Goal: Task Accomplishment & Management: Complete application form

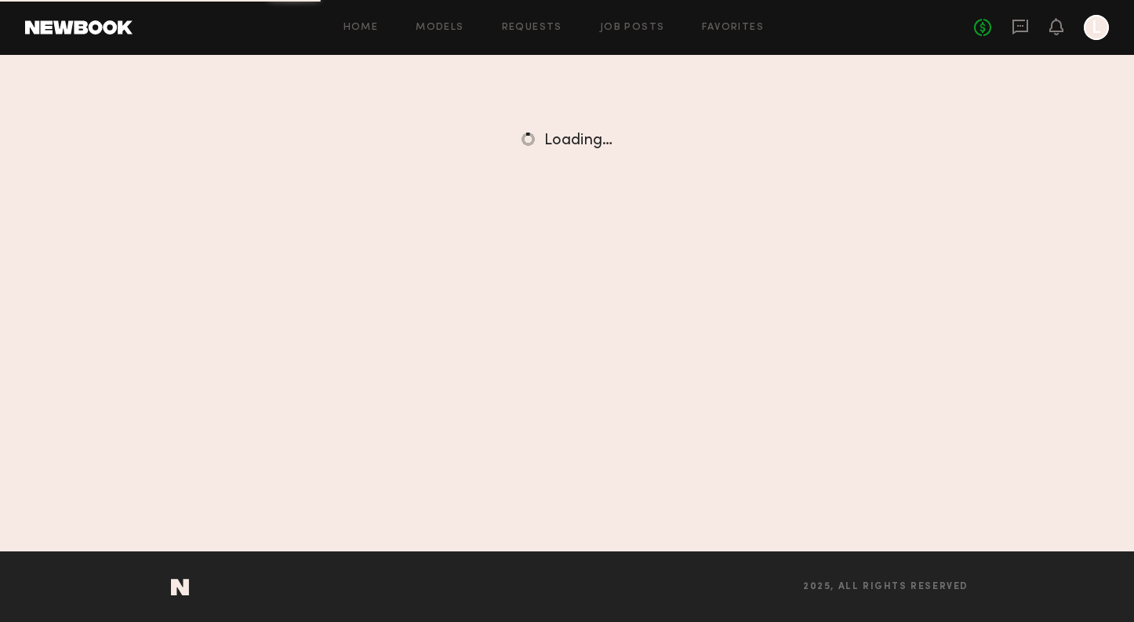
click at [104, 29] on link at bounding box center [78, 27] width 107 height 14
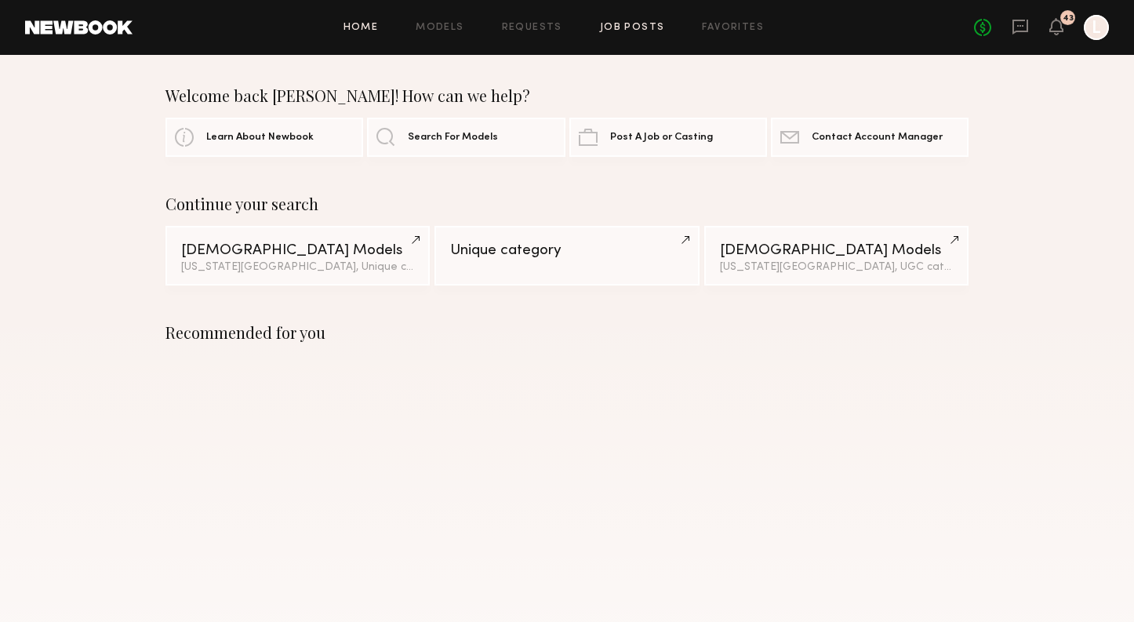
click at [611, 24] on link "Job Posts" at bounding box center [632, 28] width 65 height 10
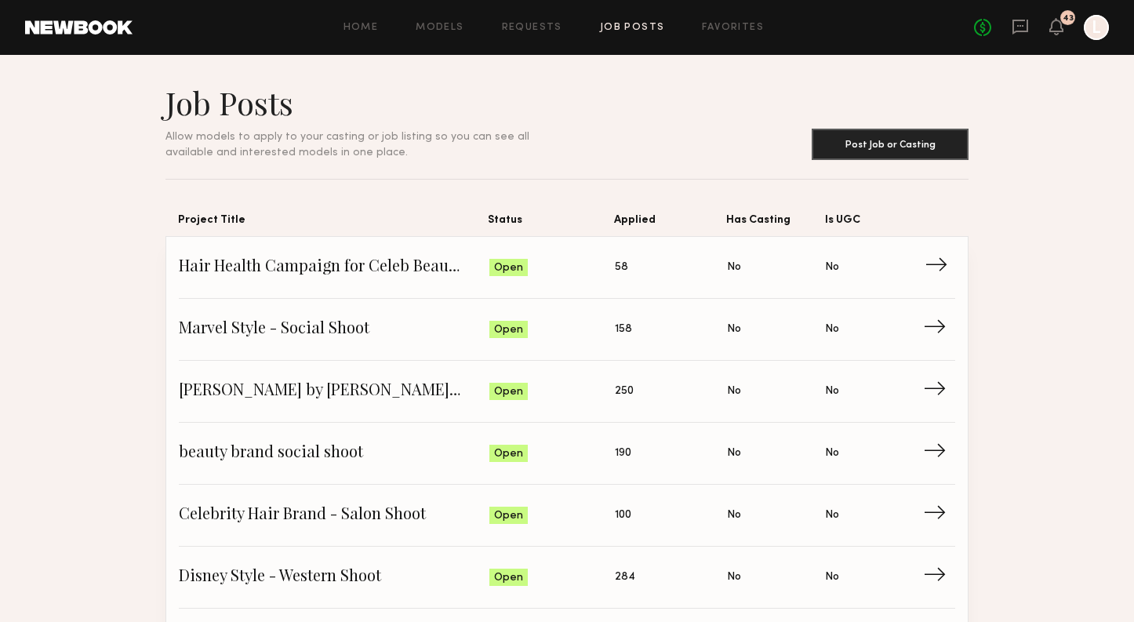
click at [347, 284] on link "Hair Health Campaign for Celeb Beauty Brand Status: Open Applied: 58 Has Castin…" at bounding box center [567, 268] width 777 height 62
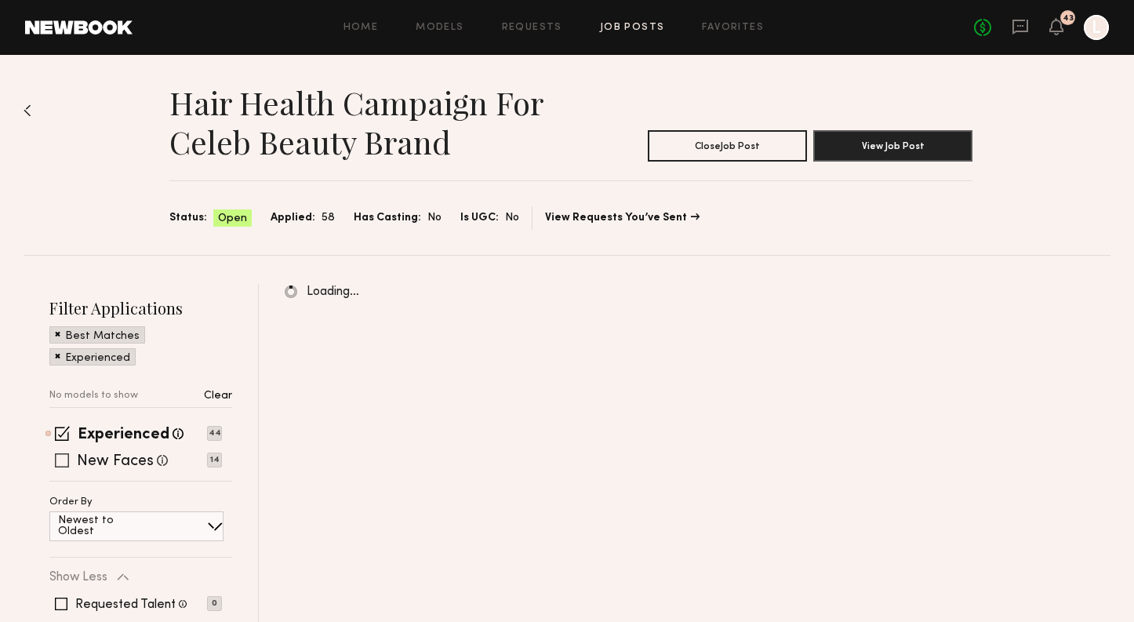
click at [67, 460] on span at bounding box center [62, 460] width 14 height 14
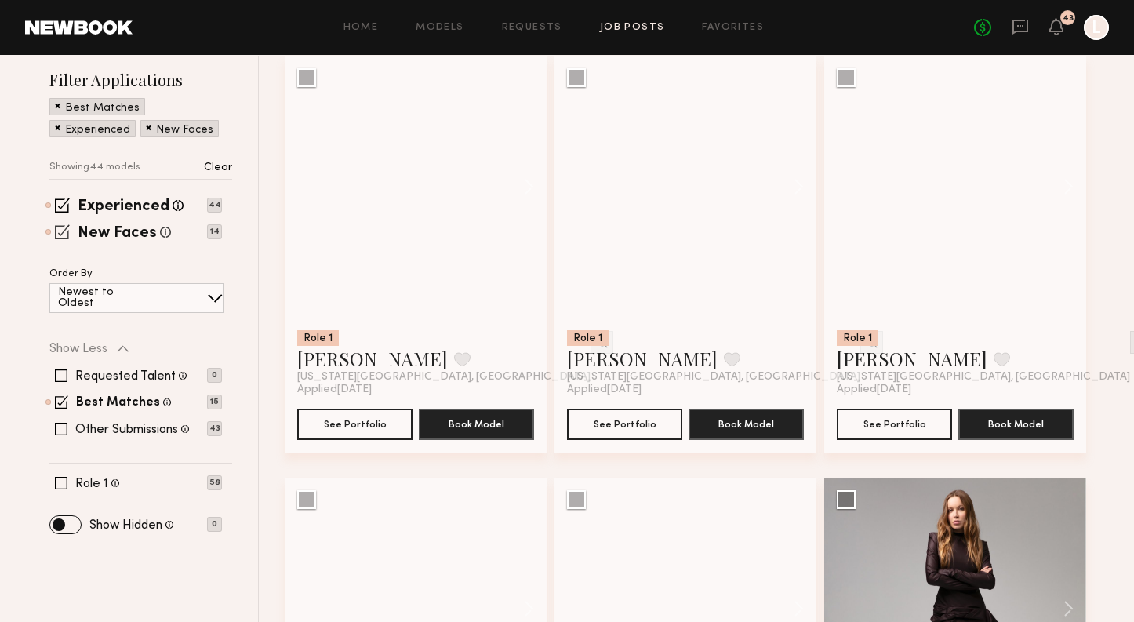
scroll to position [230, 0]
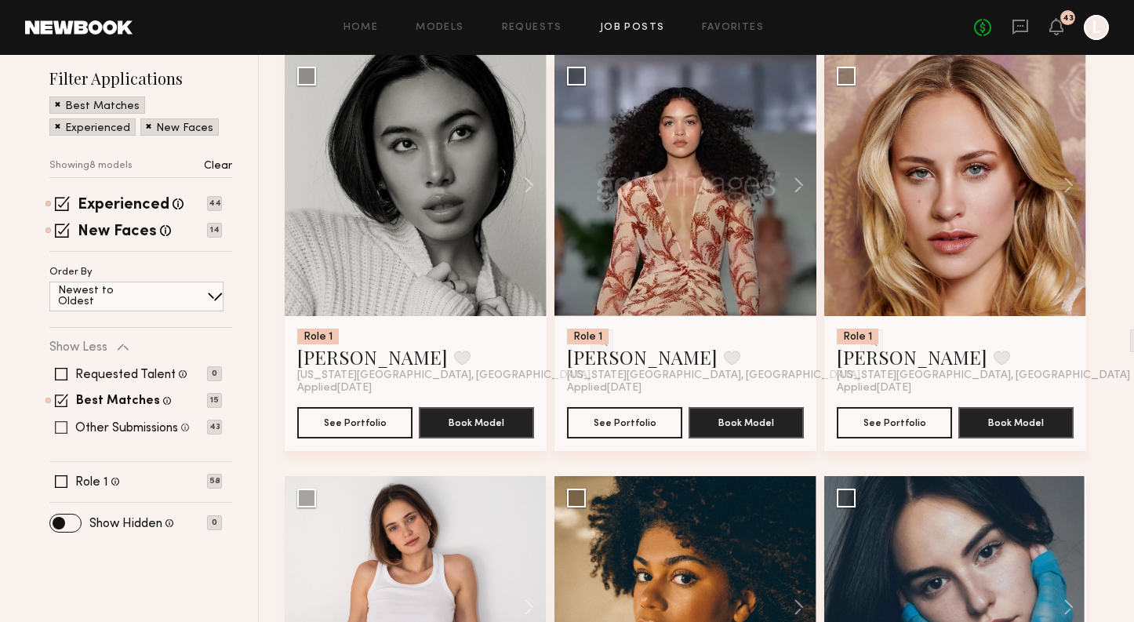
click at [61, 423] on span at bounding box center [61, 427] width 13 height 13
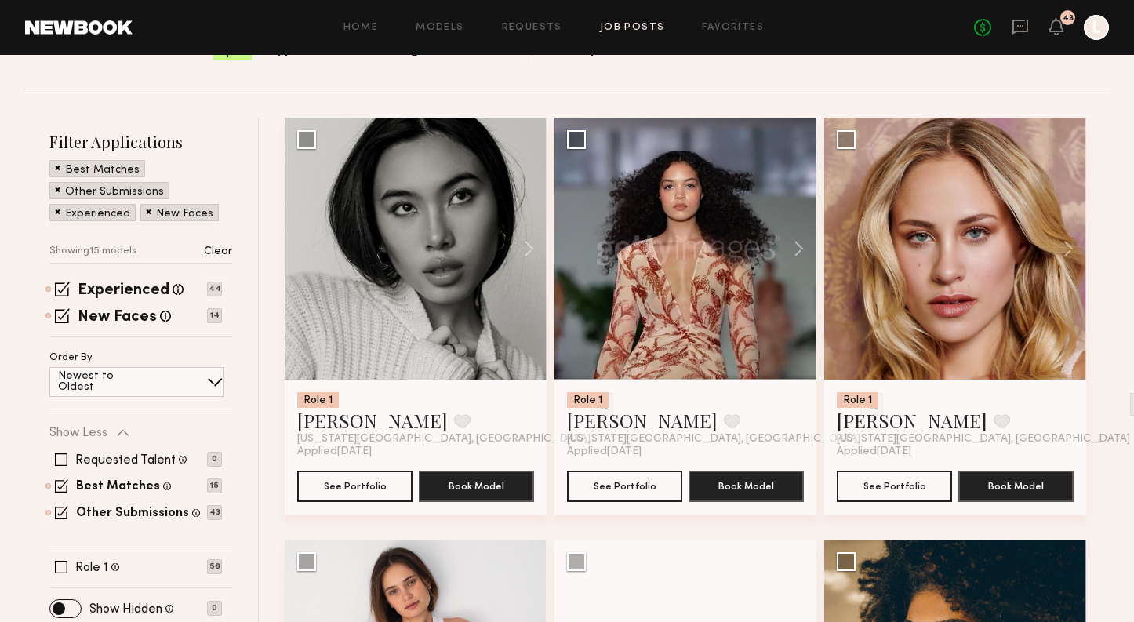
scroll to position [127, 0]
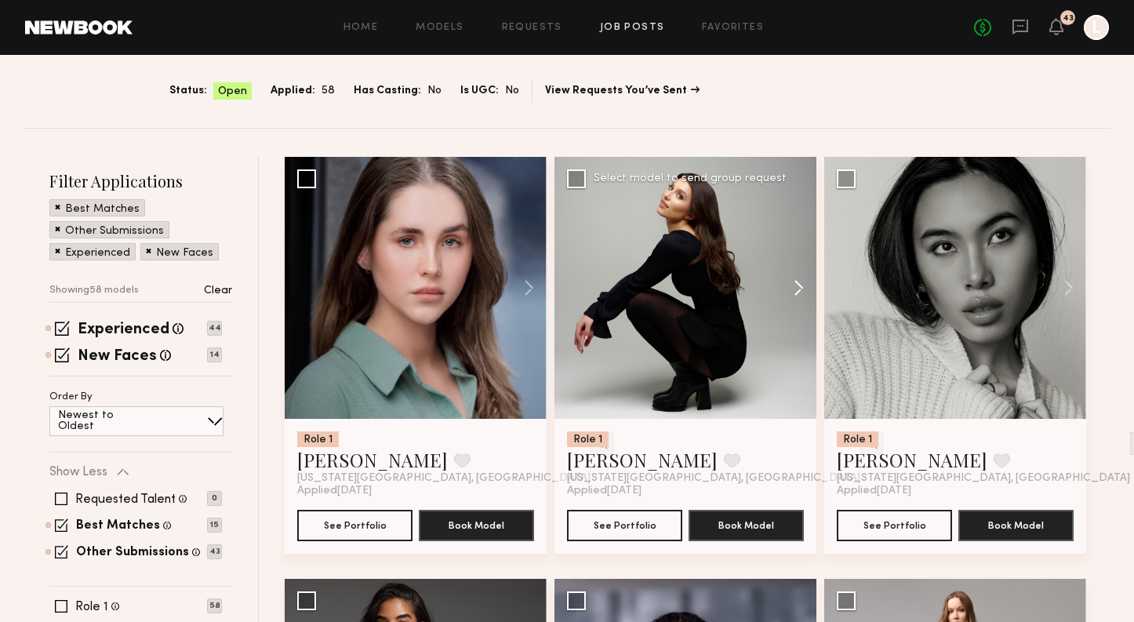
click at [797, 293] on button at bounding box center [791, 288] width 50 height 262
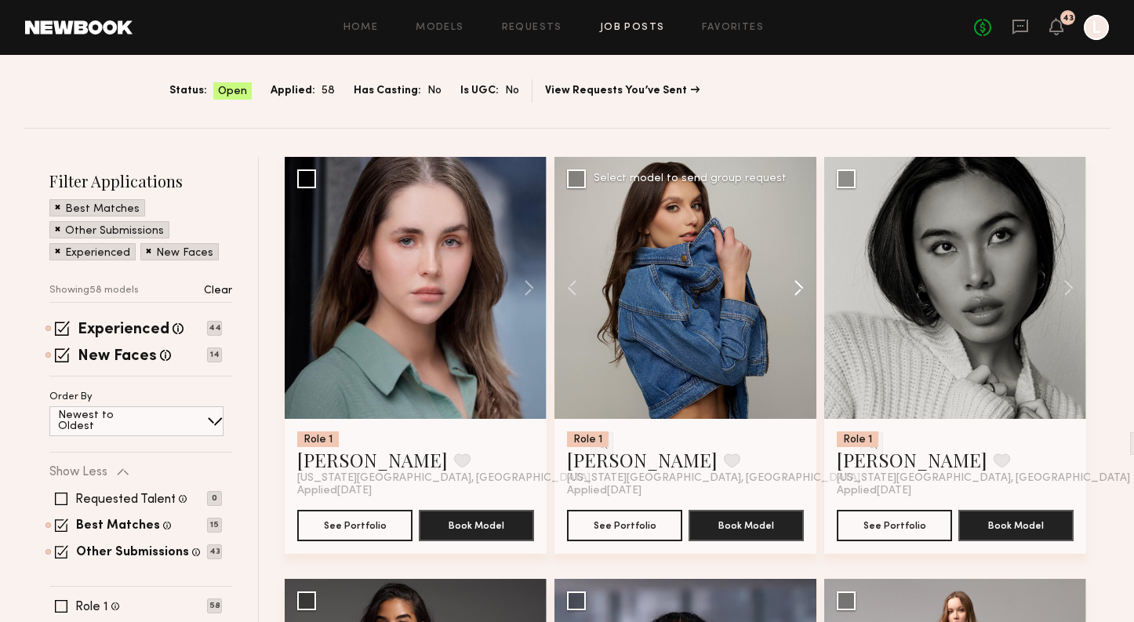
click at [797, 293] on button at bounding box center [791, 288] width 50 height 262
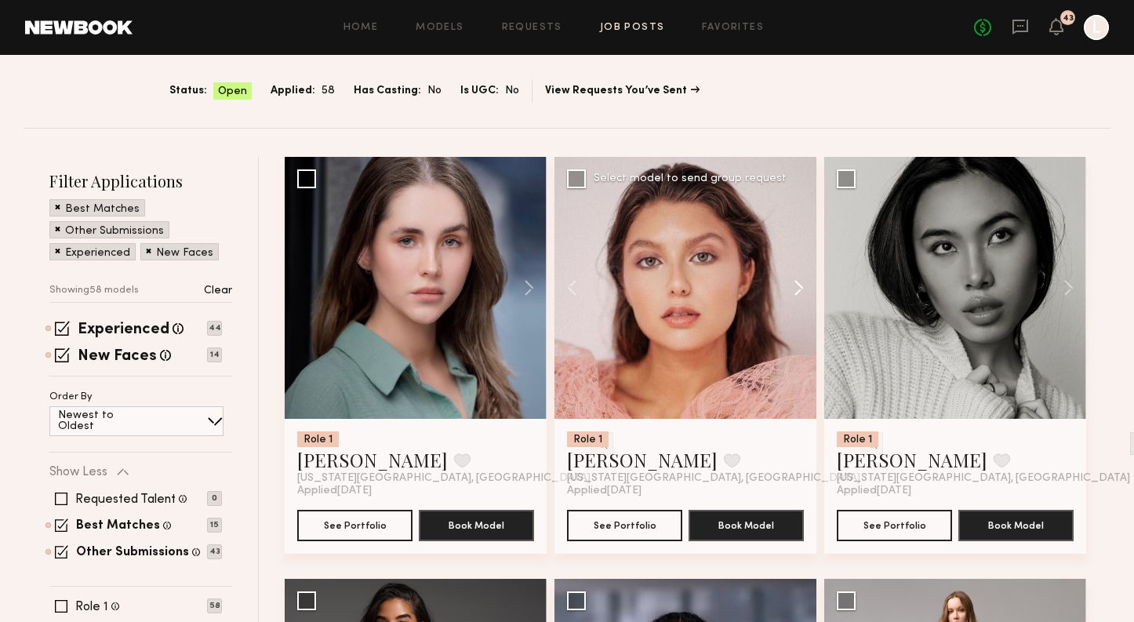
click at [797, 293] on button at bounding box center [791, 288] width 50 height 262
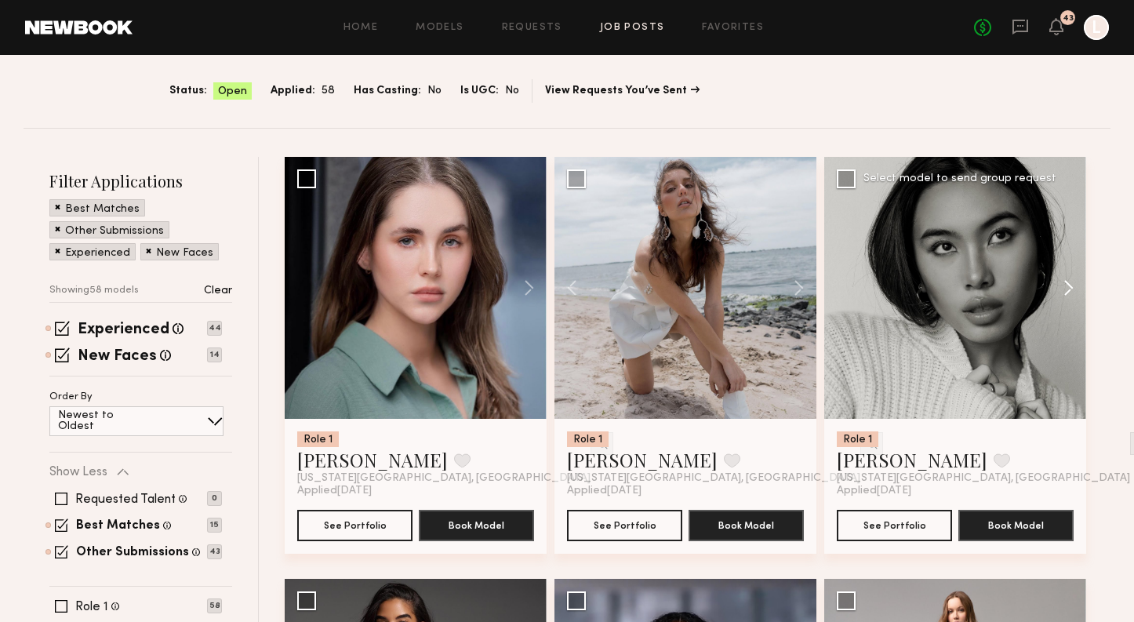
click at [1069, 289] on button at bounding box center [1061, 288] width 50 height 262
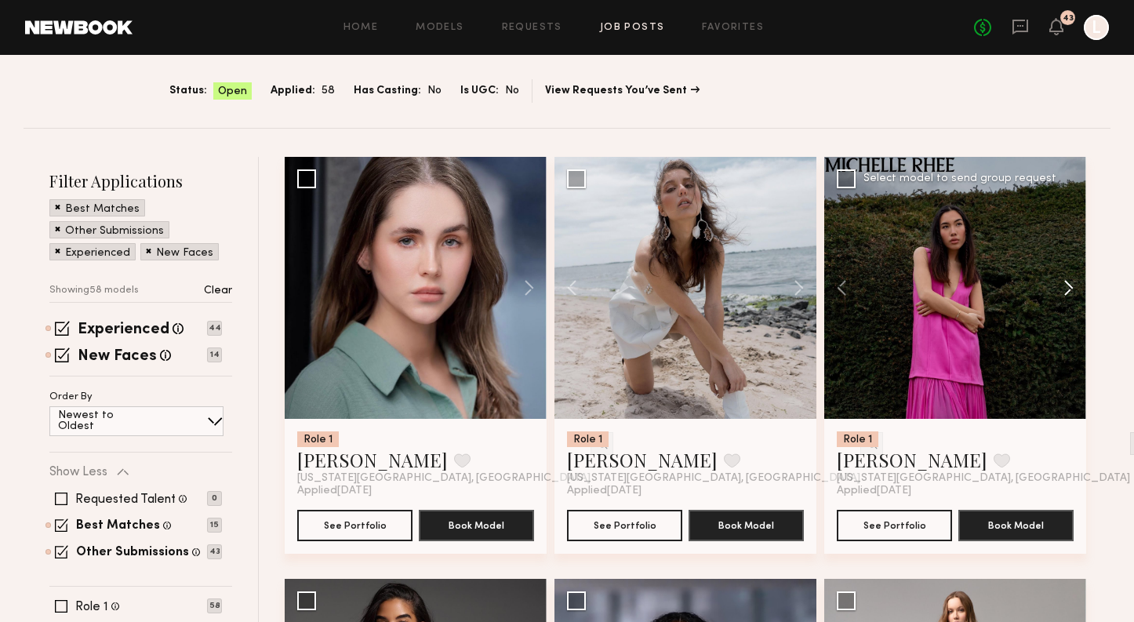
click at [1069, 290] on button at bounding box center [1061, 288] width 50 height 262
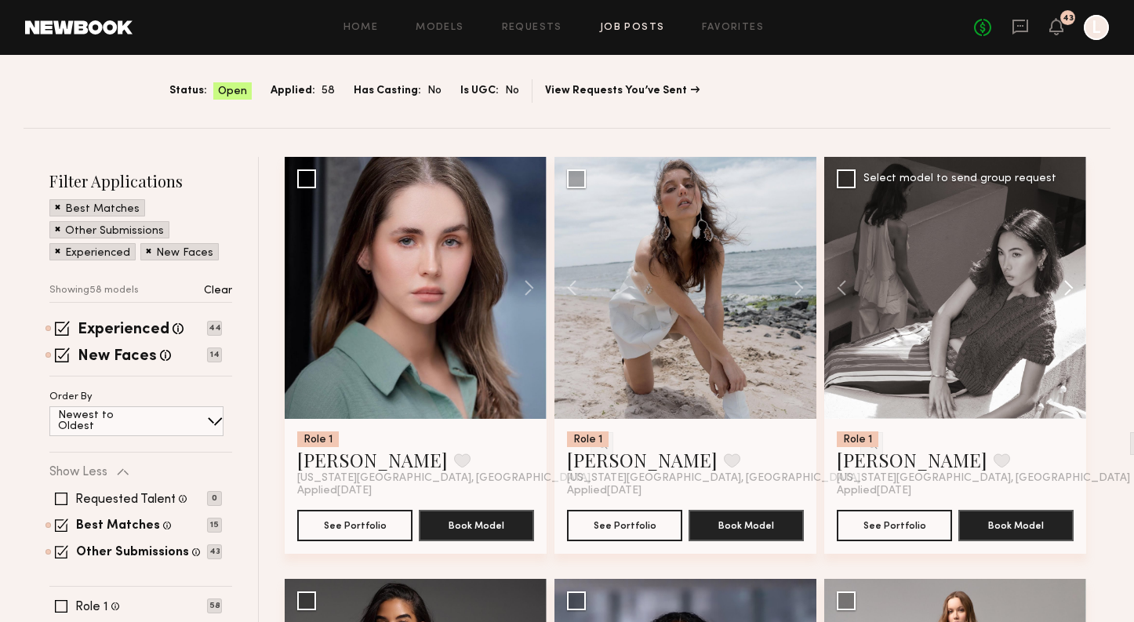
click at [1069, 290] on button at bounding box center [1061, 288] width 50 height 262
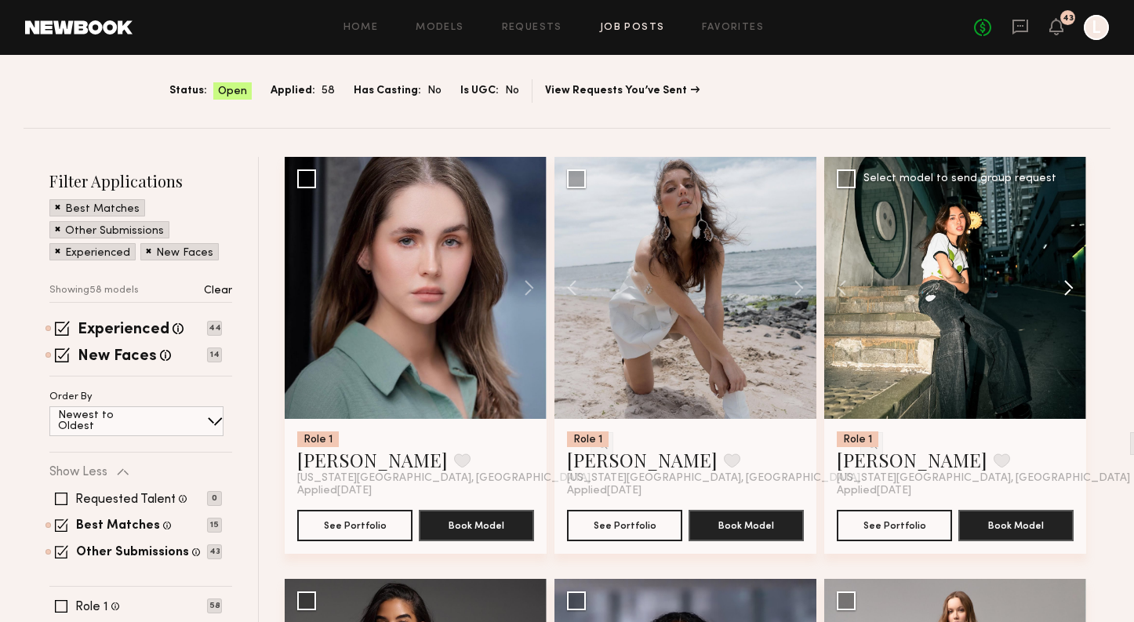
click at [1069, 290] on button at bounding box center [1061, 288] width 50 height 262
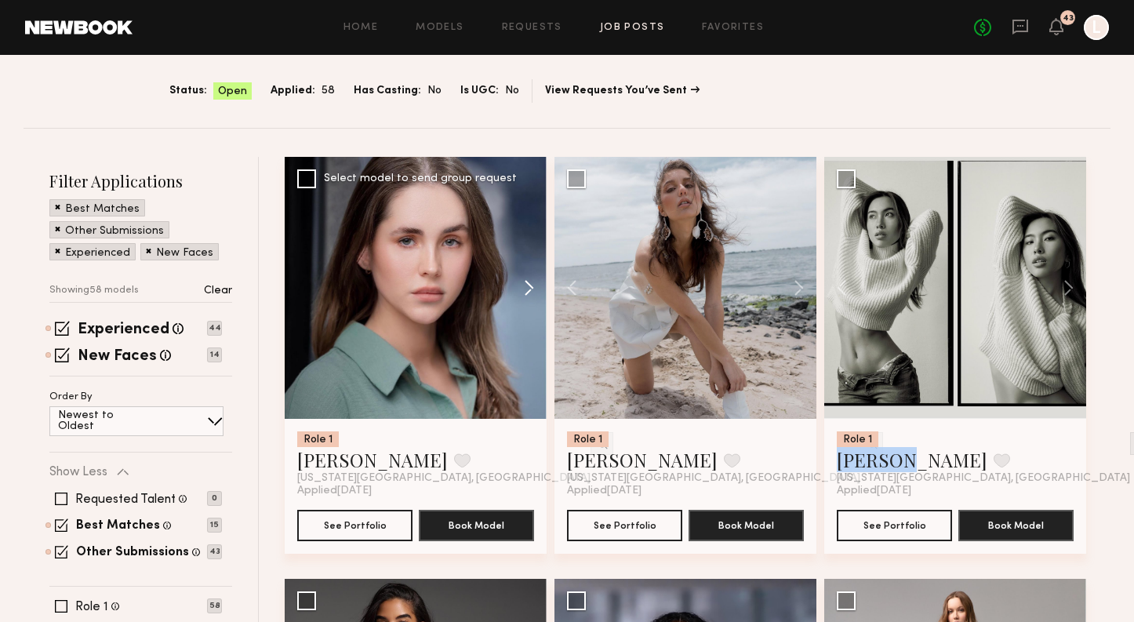
click at [524, 290] on button at bounding box center [522, 288] width 50 height 262
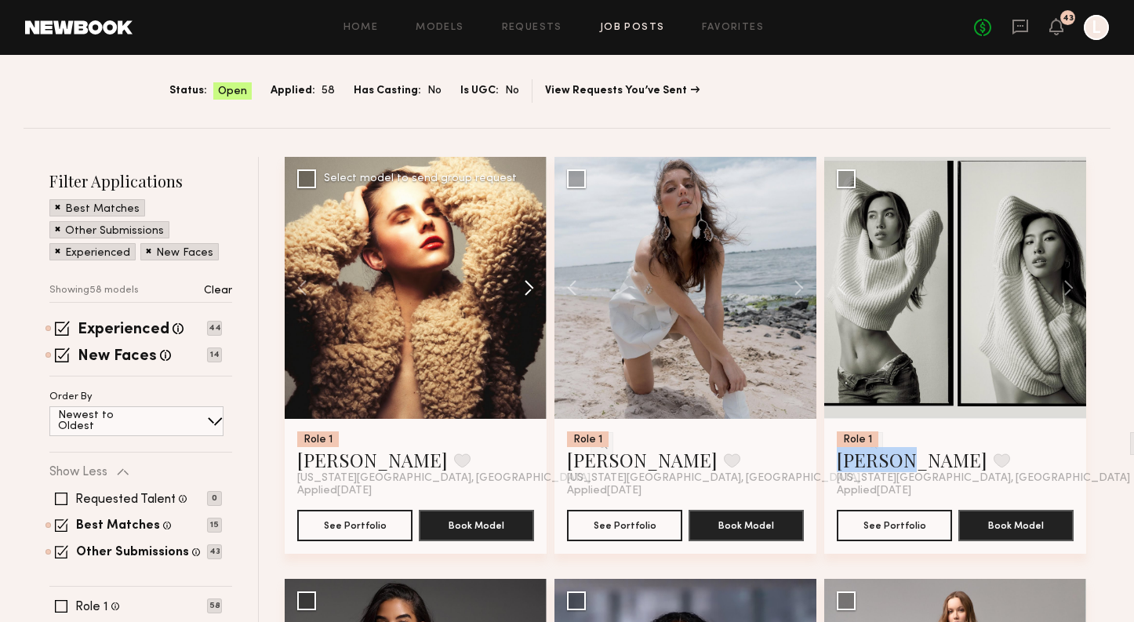
click at [524, 290] on button at bounding box center [522, 288] width 50 height 262
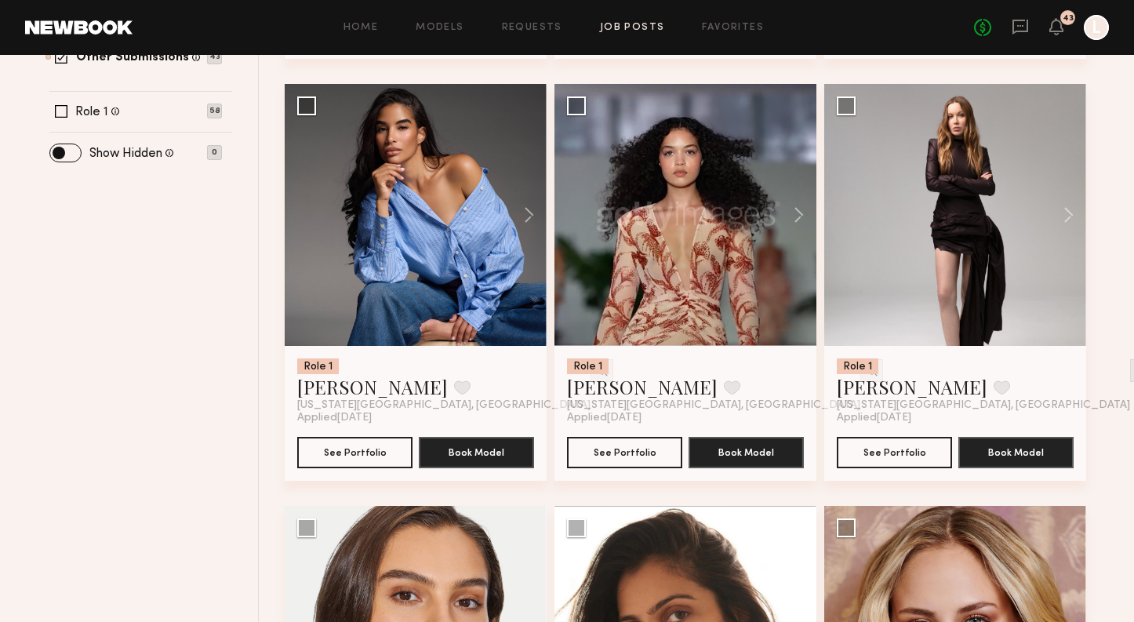
scroll to position [623, 0]
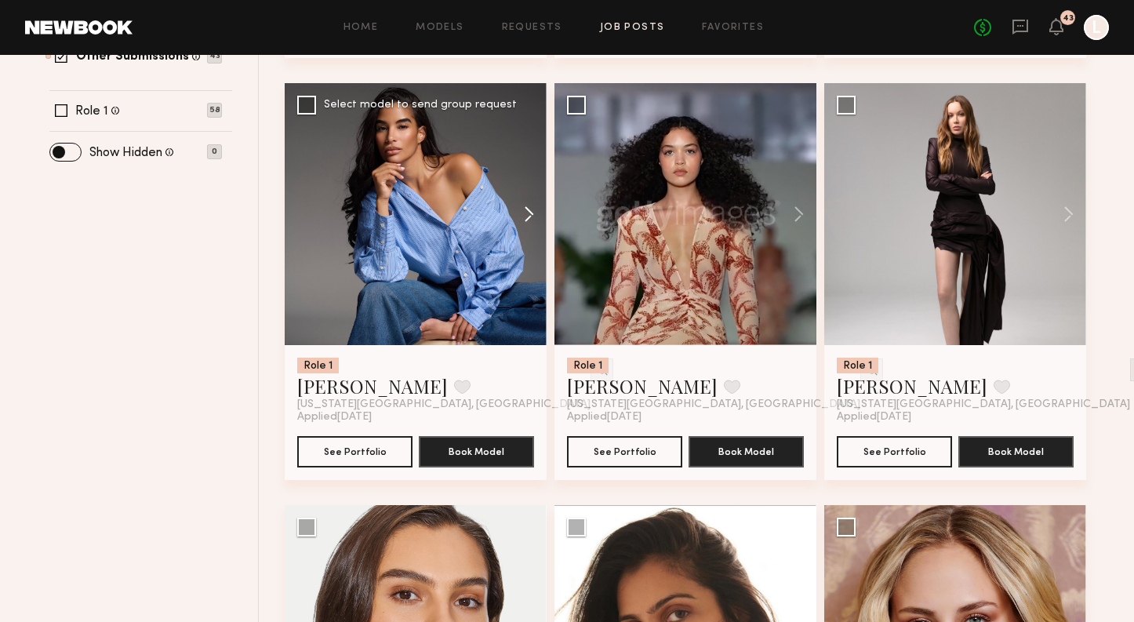
click at [528, 211] on button at bounding box center [522, 214] width 50 height 262
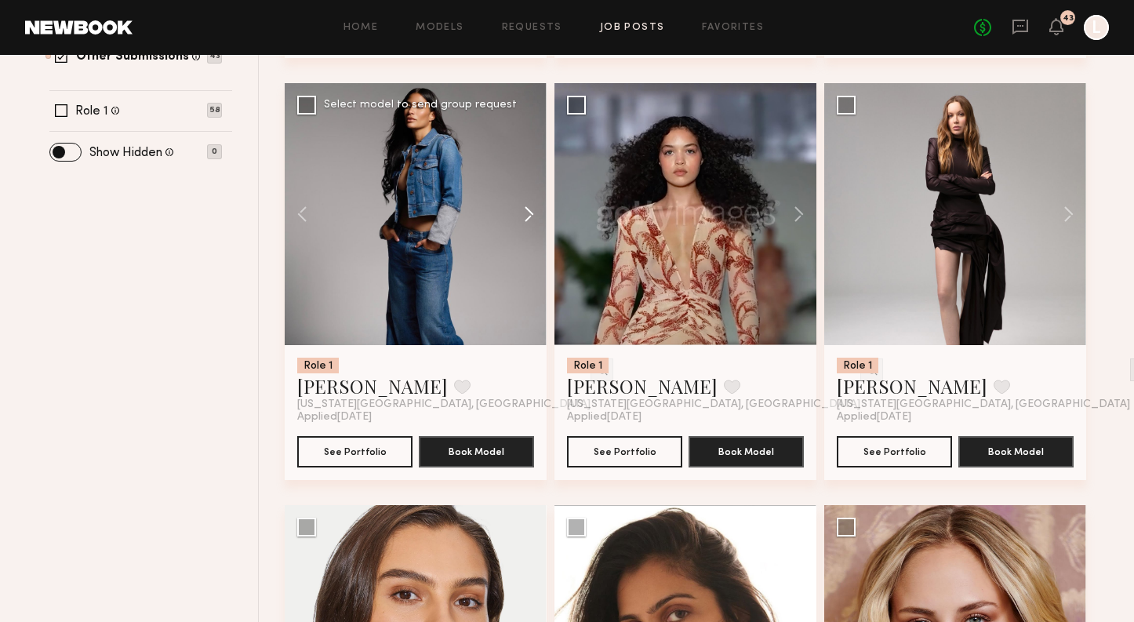
click at [528, 211] on button at bounding box center [522, 214] width 50 height 262
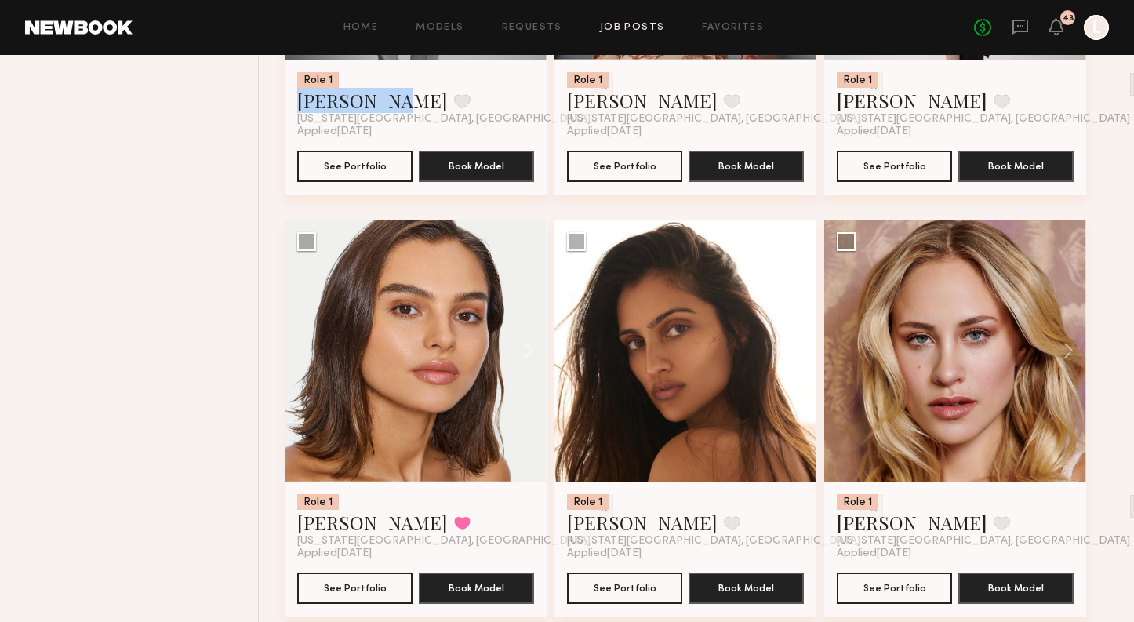
scroll to position [1013, 0]
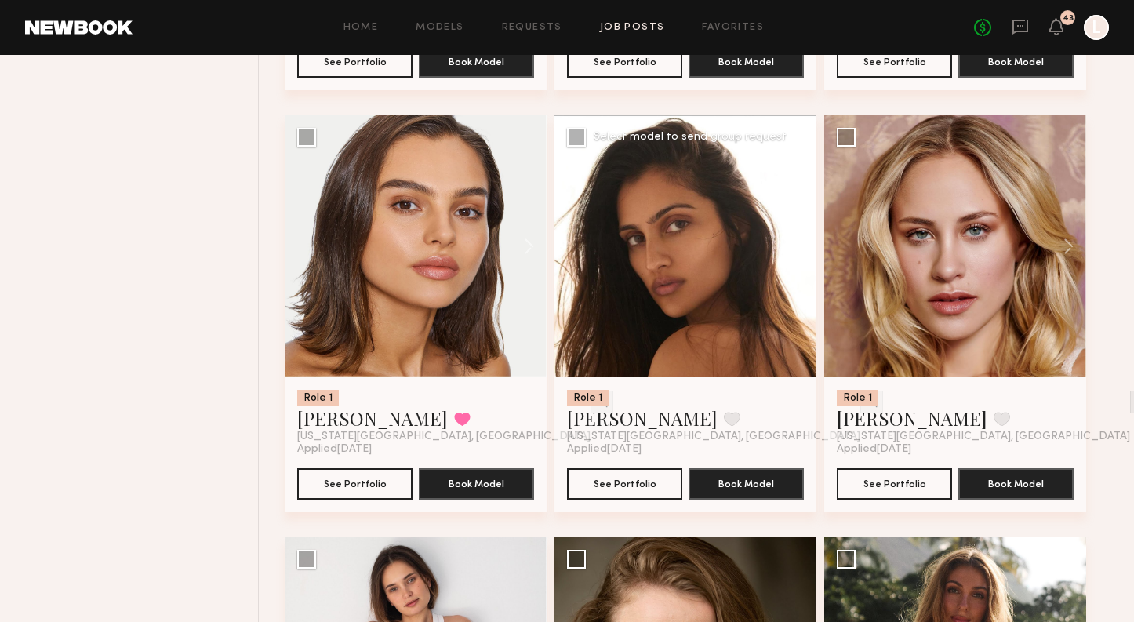
click at [802, 249] on button at bounding box center [791, 246] width 50 height 262
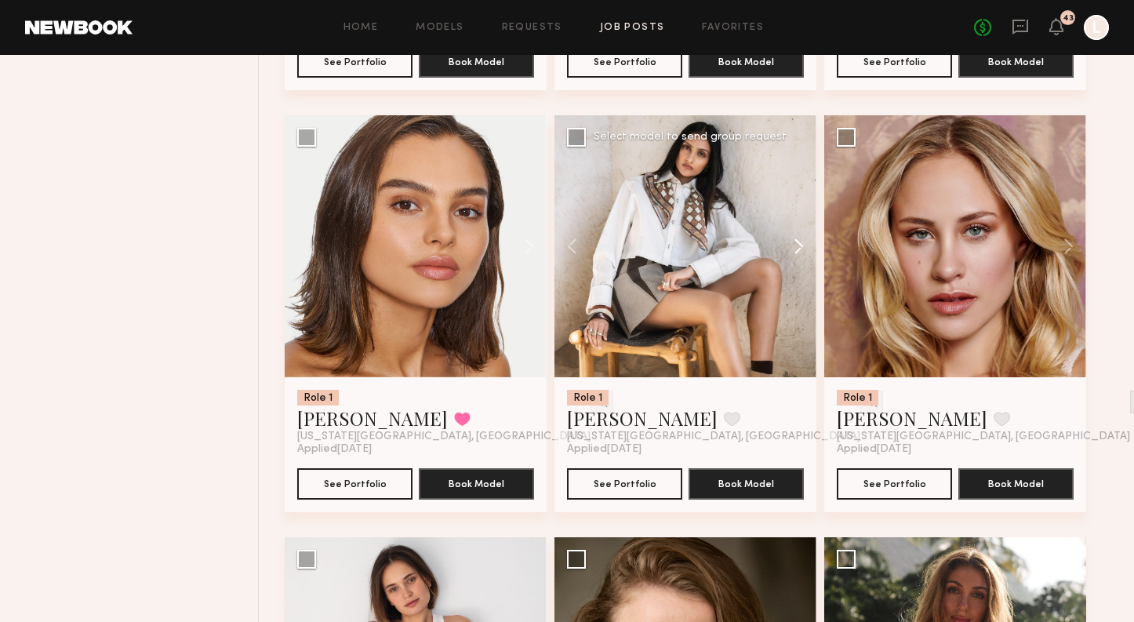
click at [802, 249] on button at bounding box center [791, 246] width 50 height 262
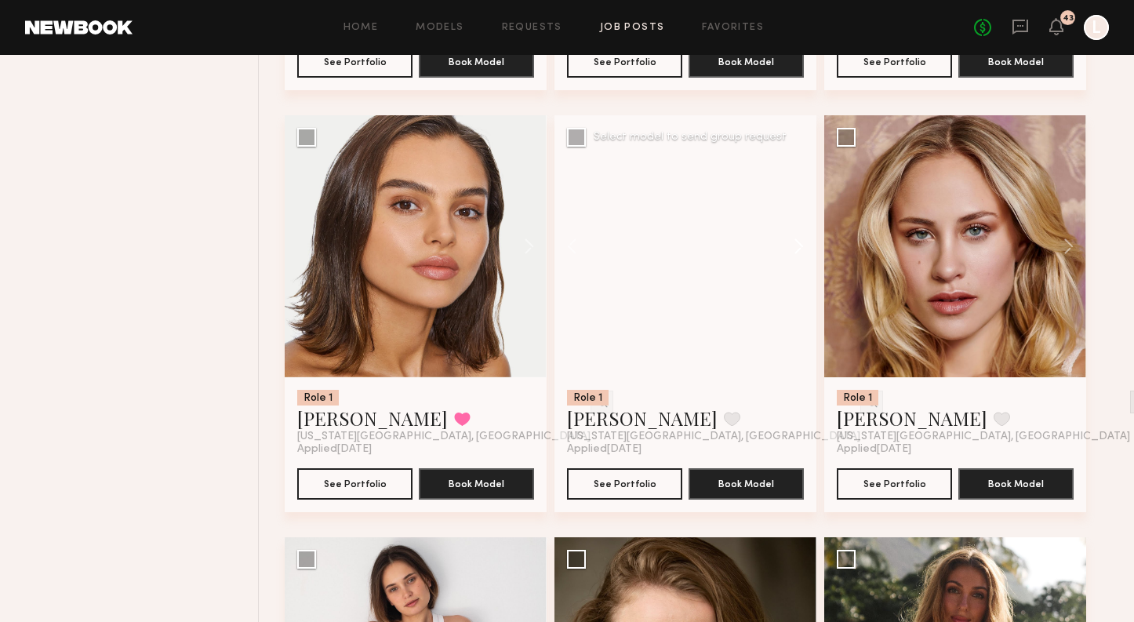
click at [802, 249] on button at bounding box center [791, 246] width 50 height 262
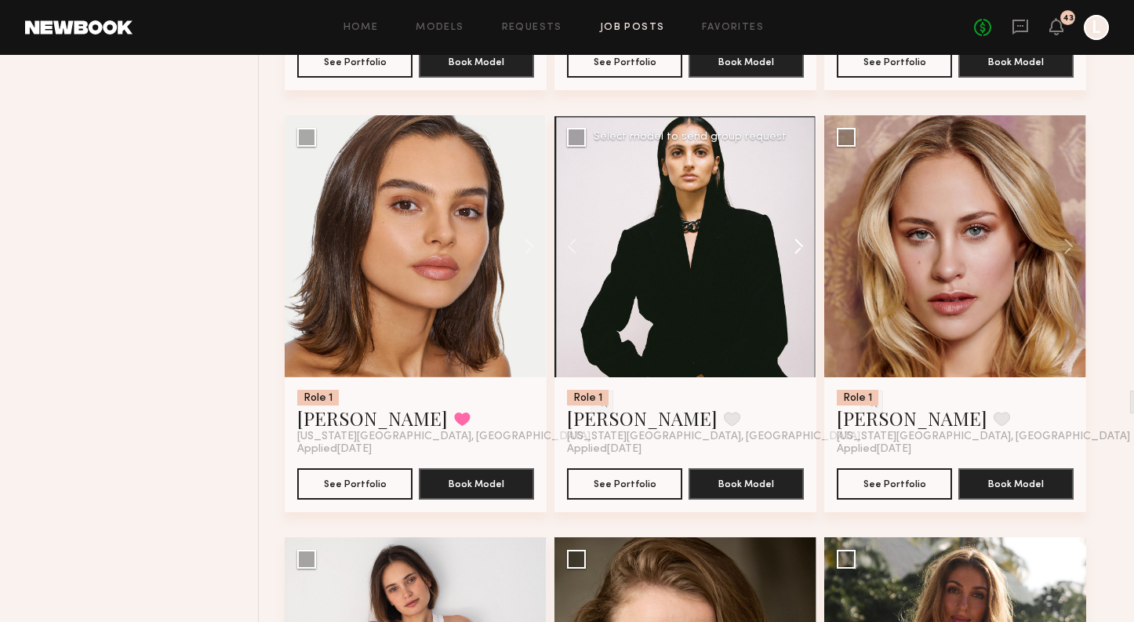
click at [802, 249] on button at bounding box center [791, 246] width 50 height 262
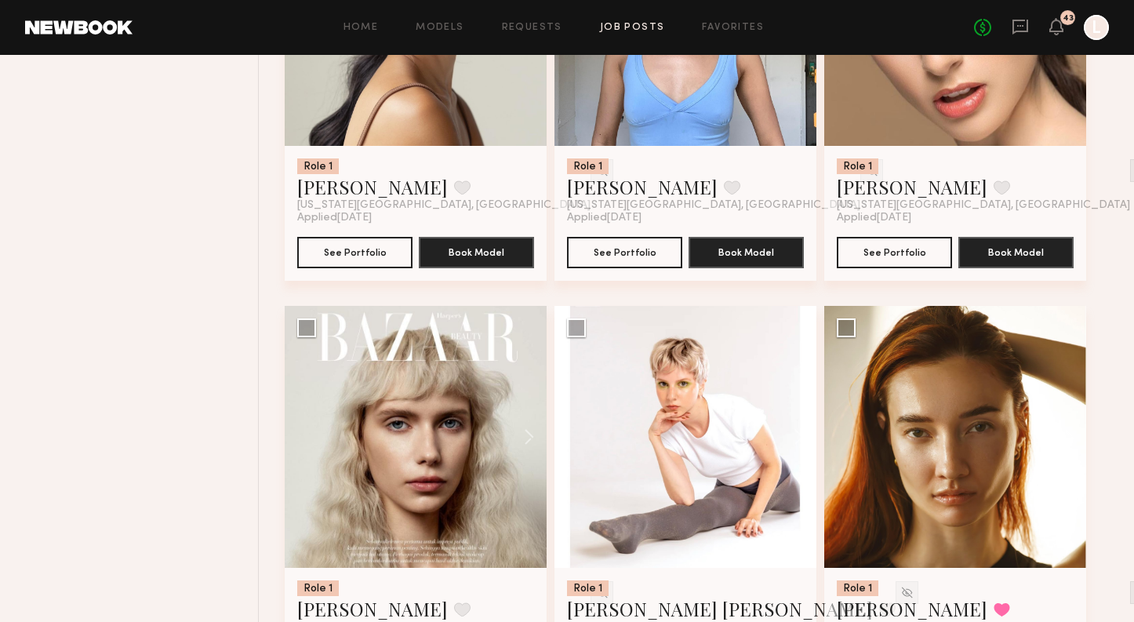
scroll to position [2934, 0]
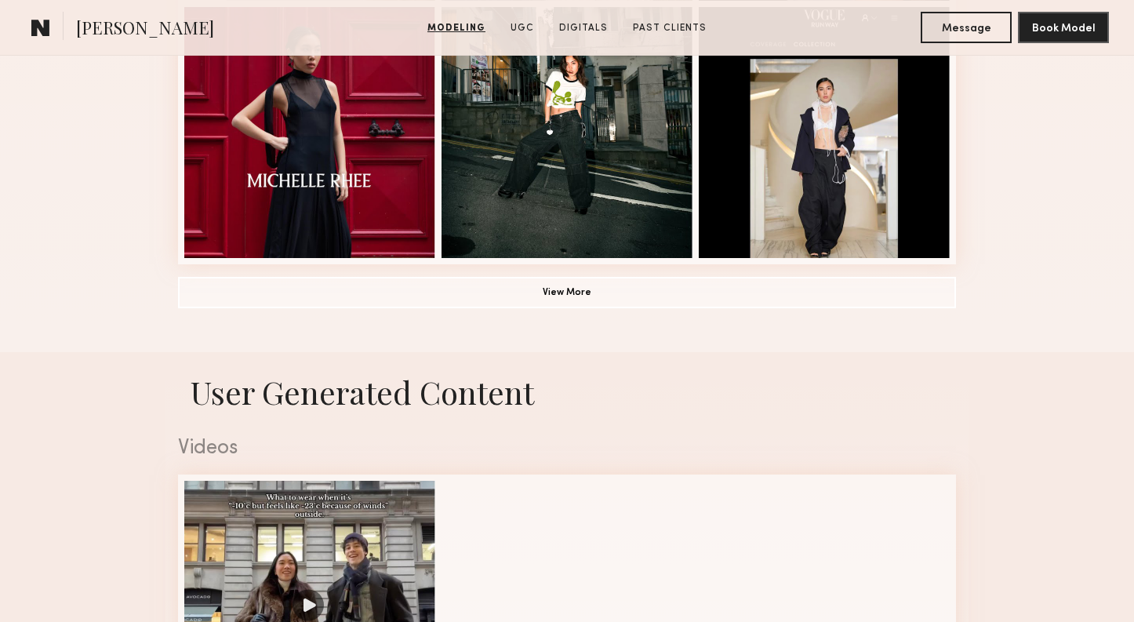
scroll to position [1231, 0]
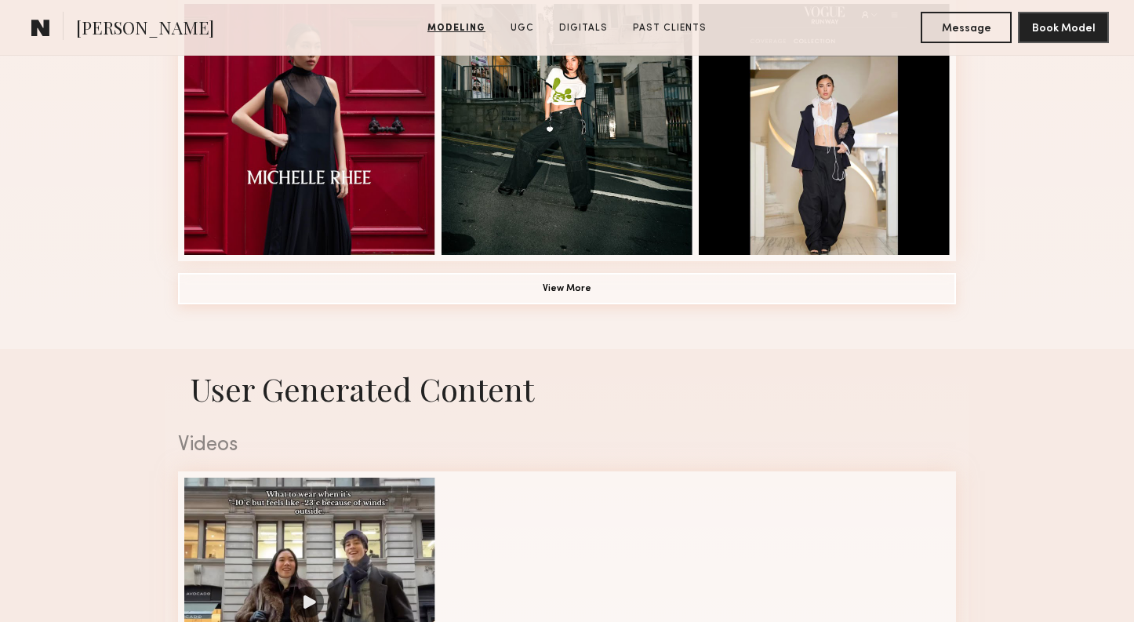
click at [524, 279] on button "View More" at bounding box center [567, 288] width 778 height 31
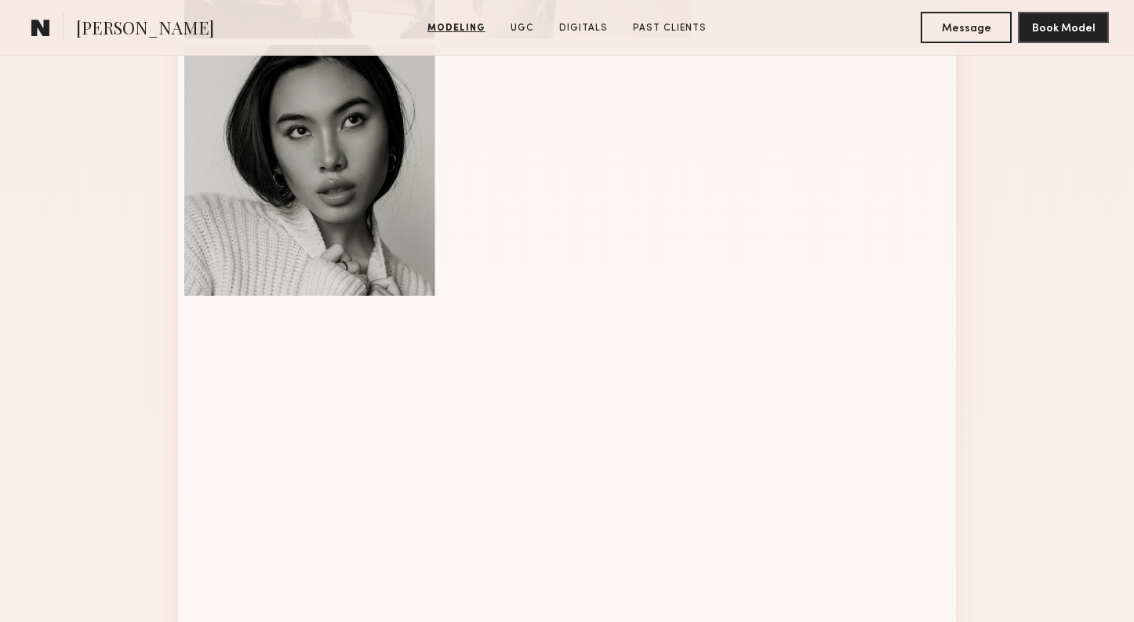
scroll to position [1630, 0]
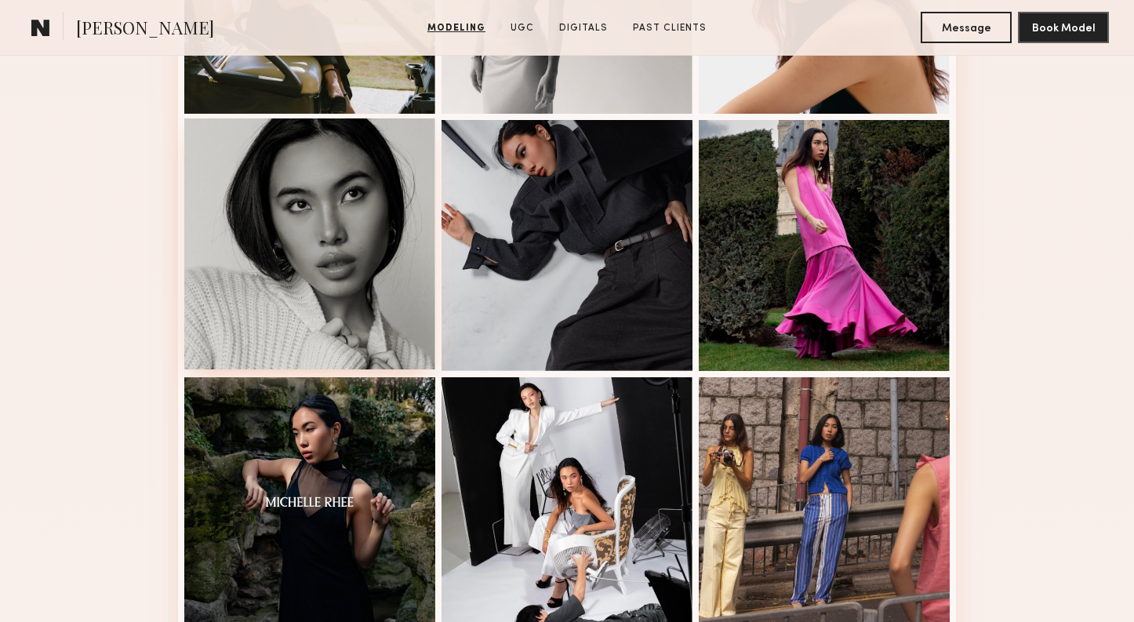
click at [329, 268] on div at bounding box center [309, 243] width 251 height 251
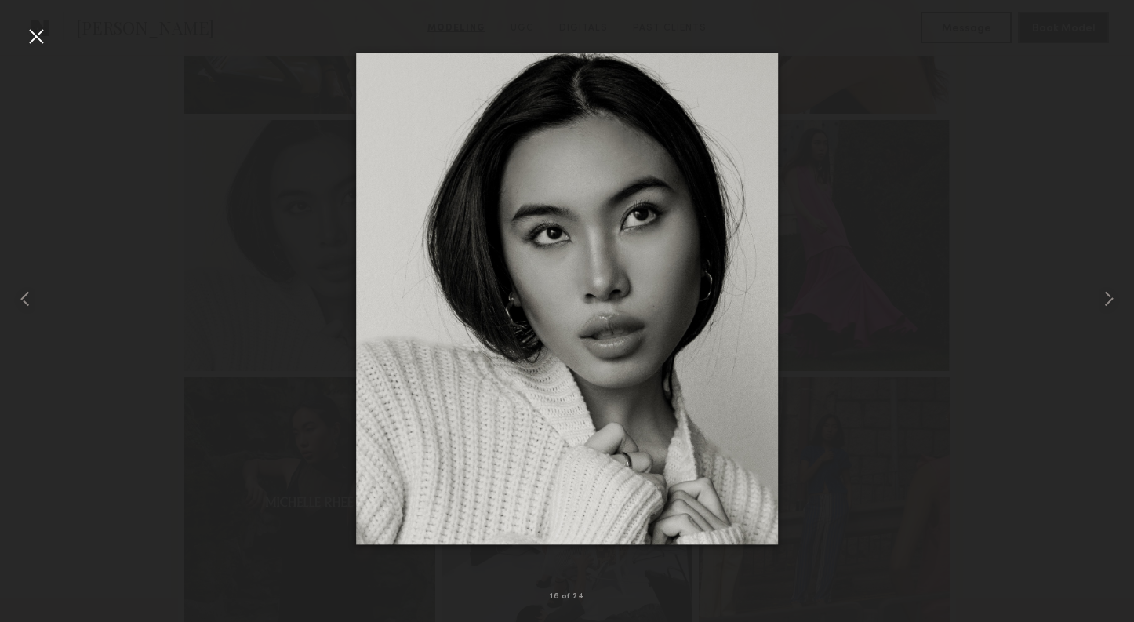
click at [38, 42] on div at bounding box center [36, 36] width 25 height 25
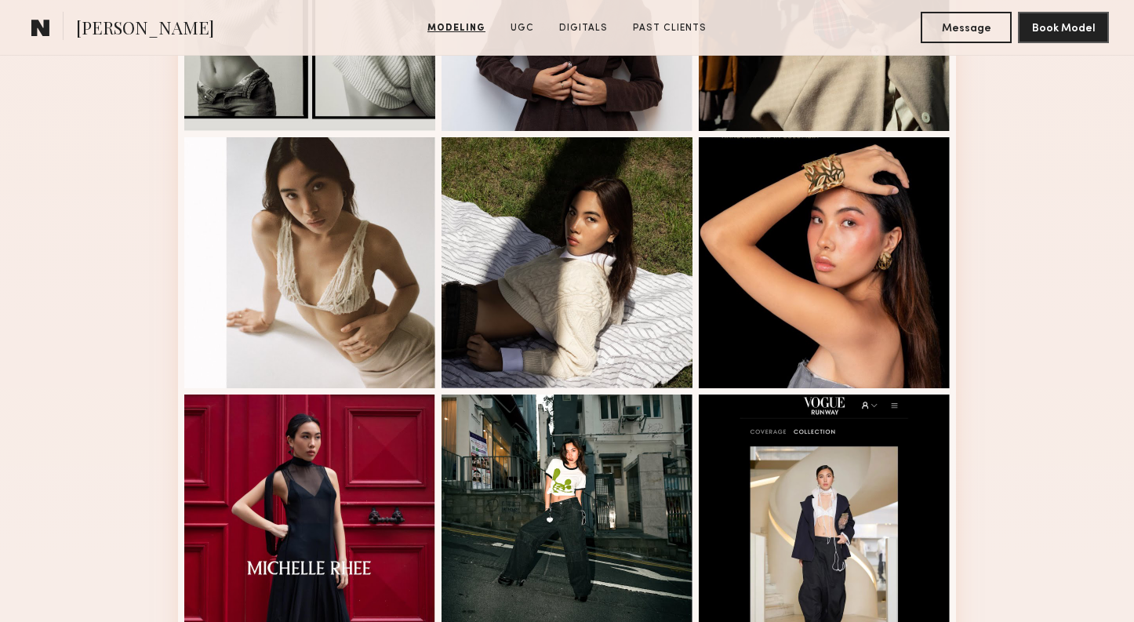
scroll to position [553, 0]
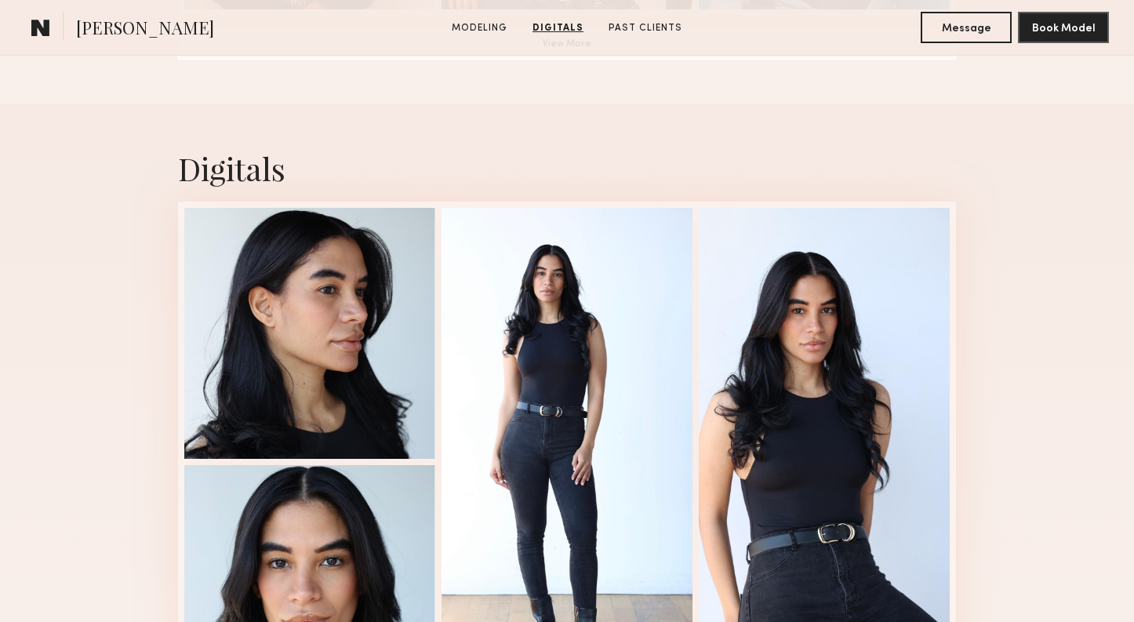
scroll to position [1474, 0]
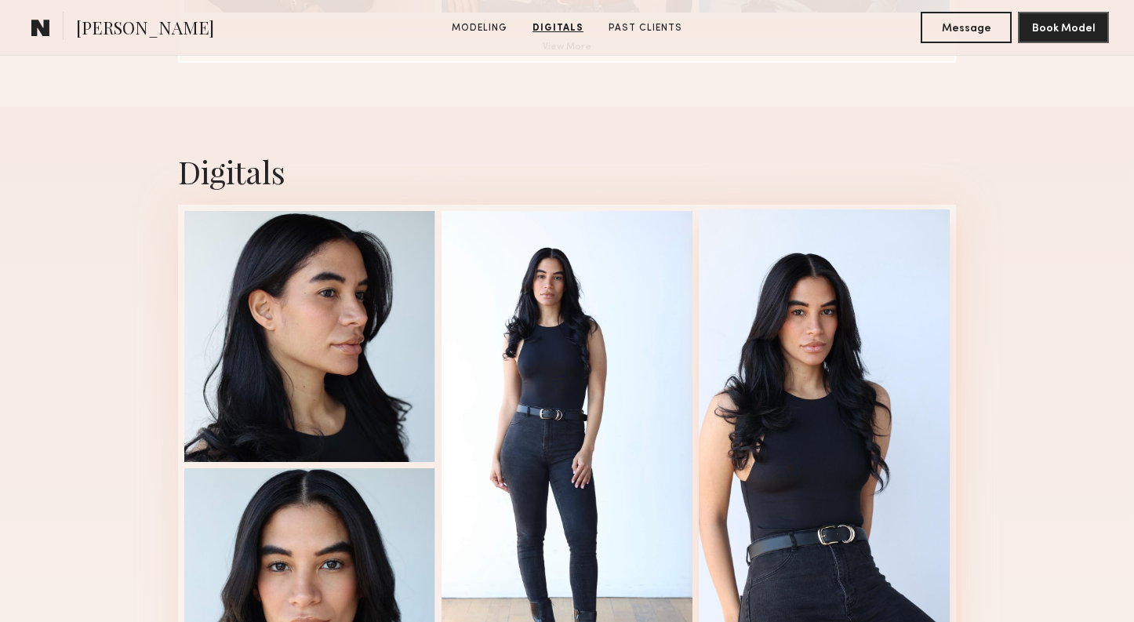
click at [776, 369] on div at bounding box center [824, 463] width 251 height 508
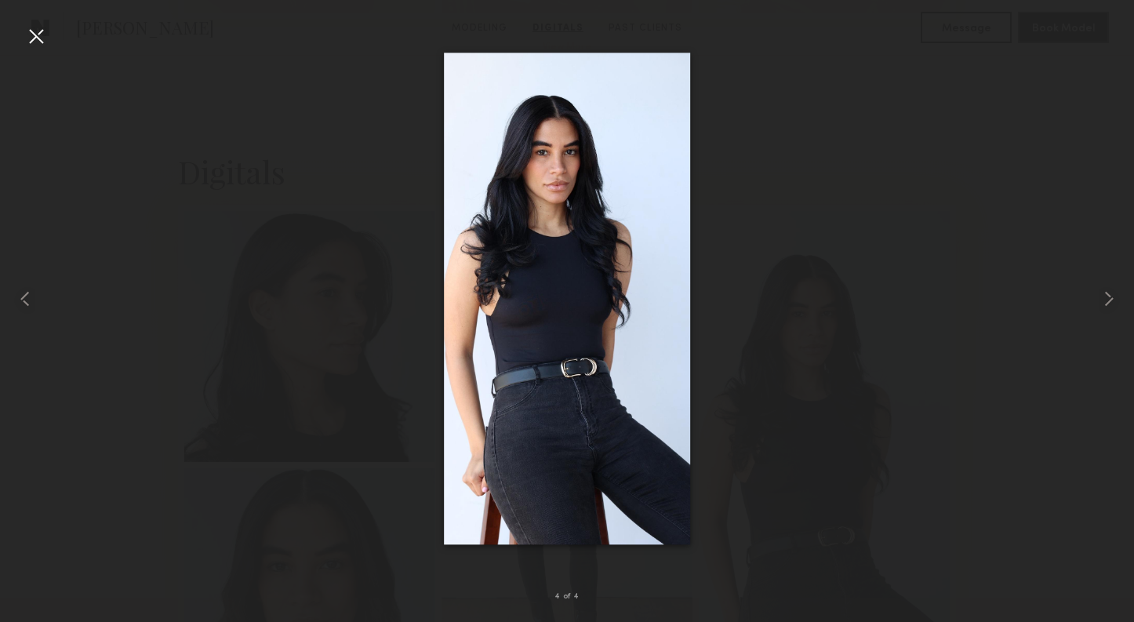
click at [38, 45] on div at bounding box center [36, 36] width 25 height 25
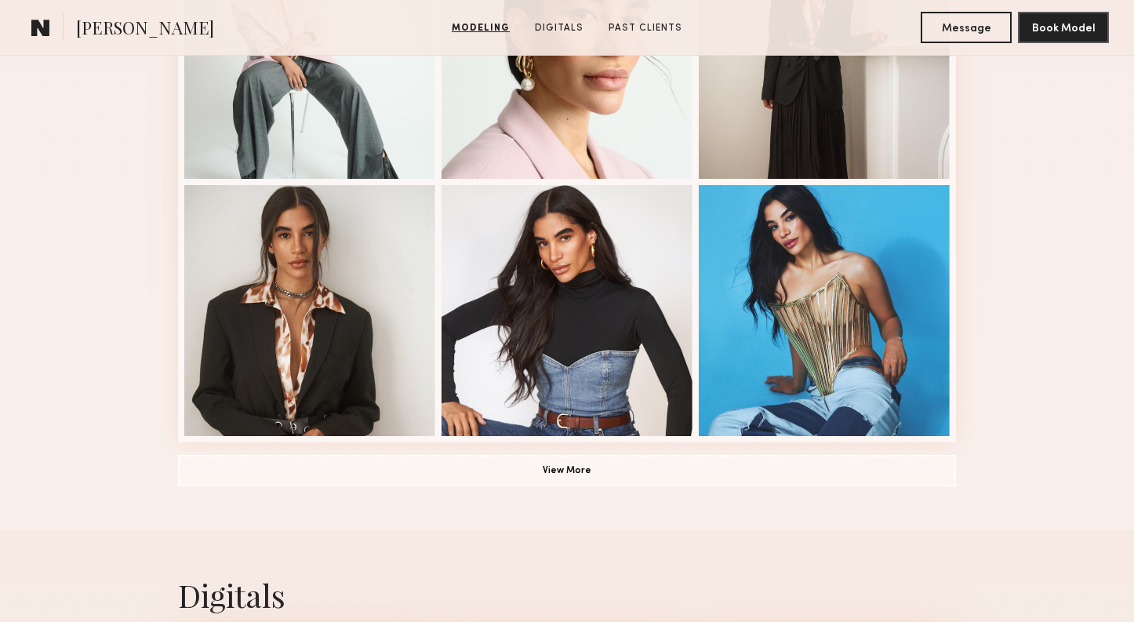
scroll to position [1053, 0]
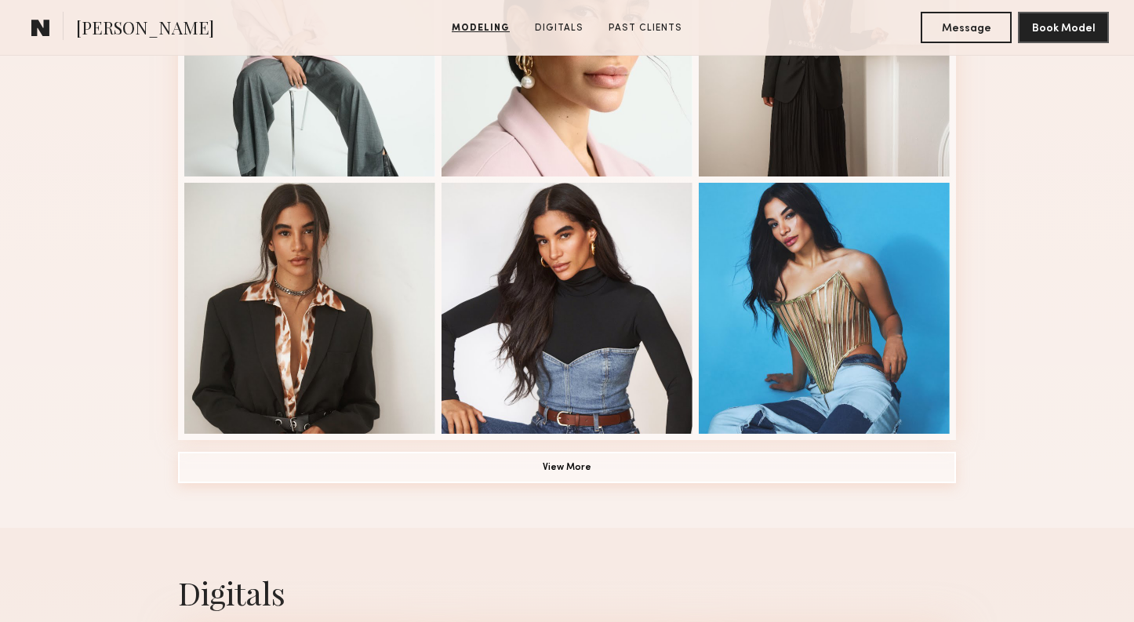
click at [533, 462] on button "View More" at bounding box center [567, 467] width 778 height 31
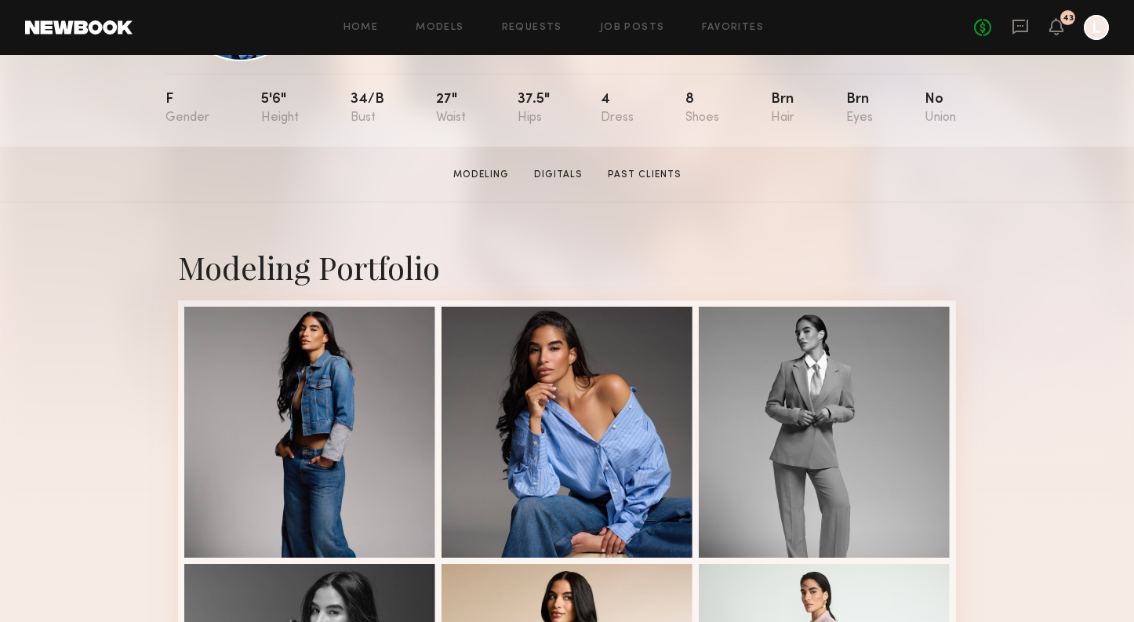
scroll to position [158, 0]
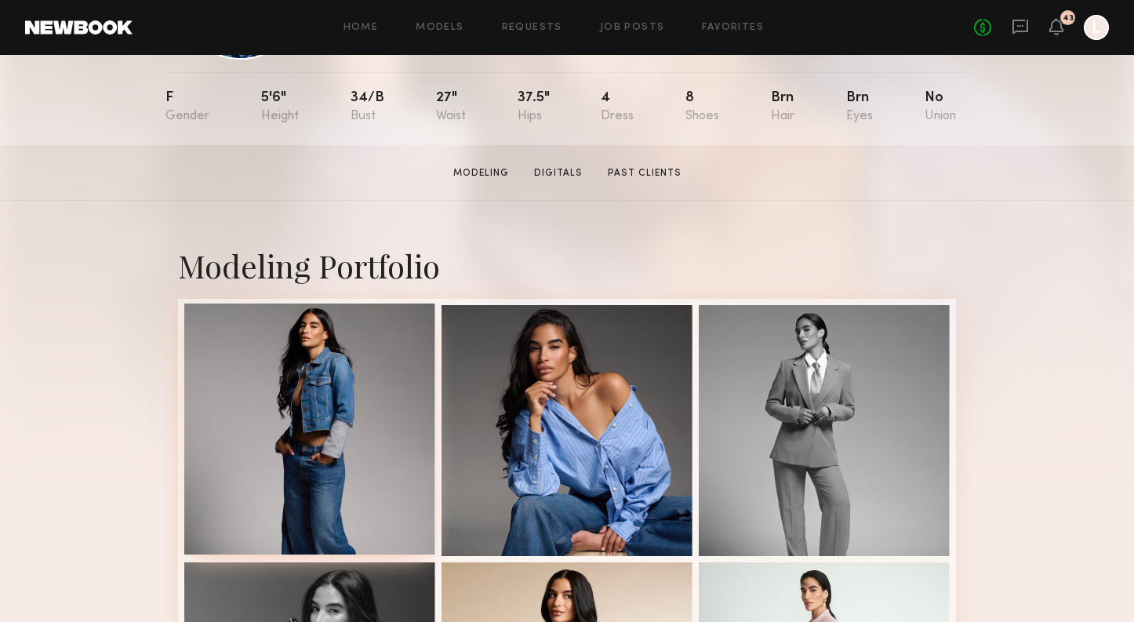
click at [368, 439] on div at bounding box center [309, 429] width 251 height 251
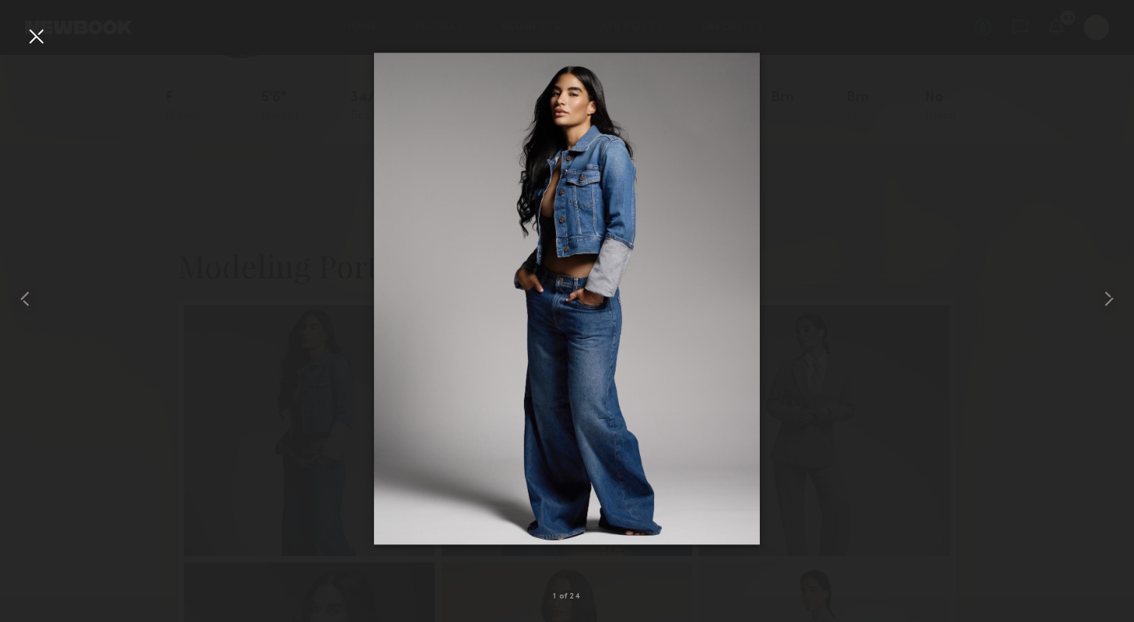
click at [34, 30] on div at bounding box center [36, 36] width 25 height 25
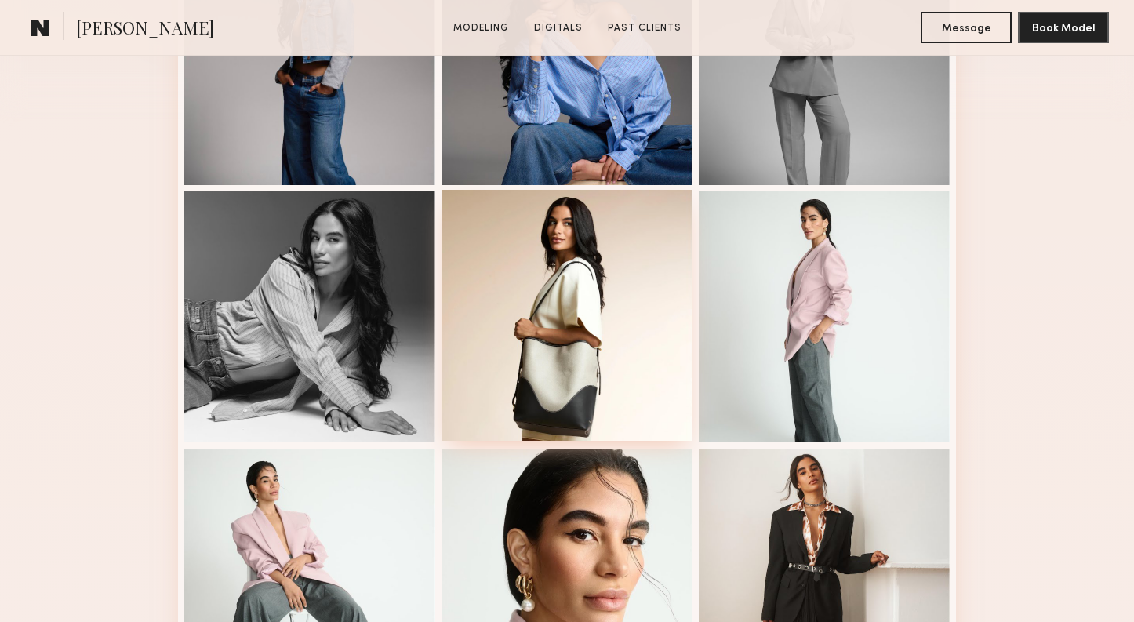
scroll to position [530, 0]
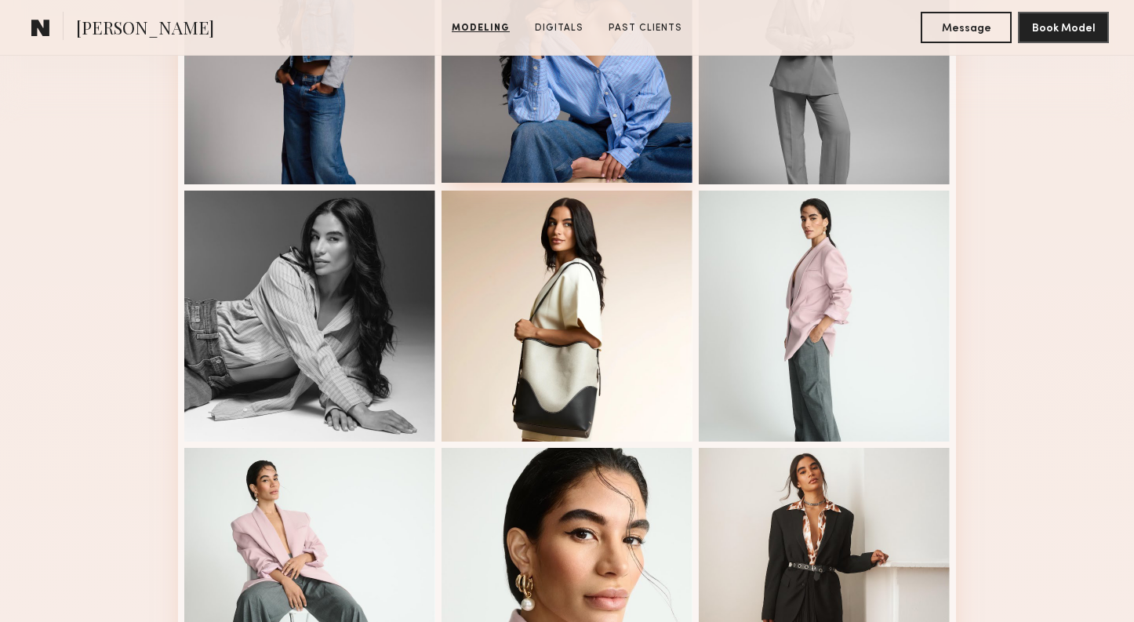
click at [587, 111] on div at bounding box center [567, 57] width 251 height 251
